Goal: Task Accomplishment & Management: Complete application form

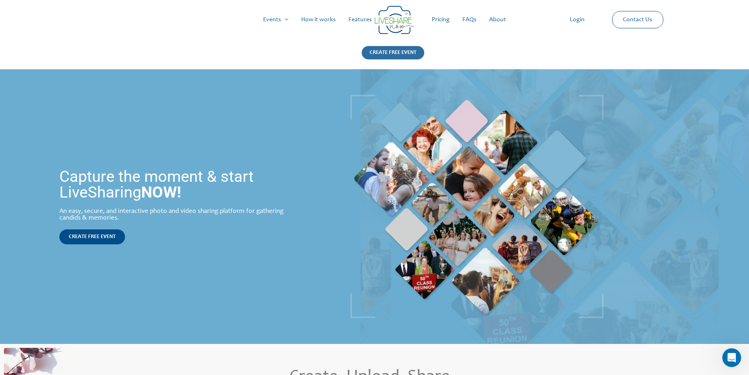
click at [368, 54] on div "CREATE FREE EVENT" at bounding box center [393, 52] width 63 height 13
click at [405, 54] on div "CREATE FREE EVENT" at bounding box center [393, 52] width 63 height 13
